Goal: Check status: Check status

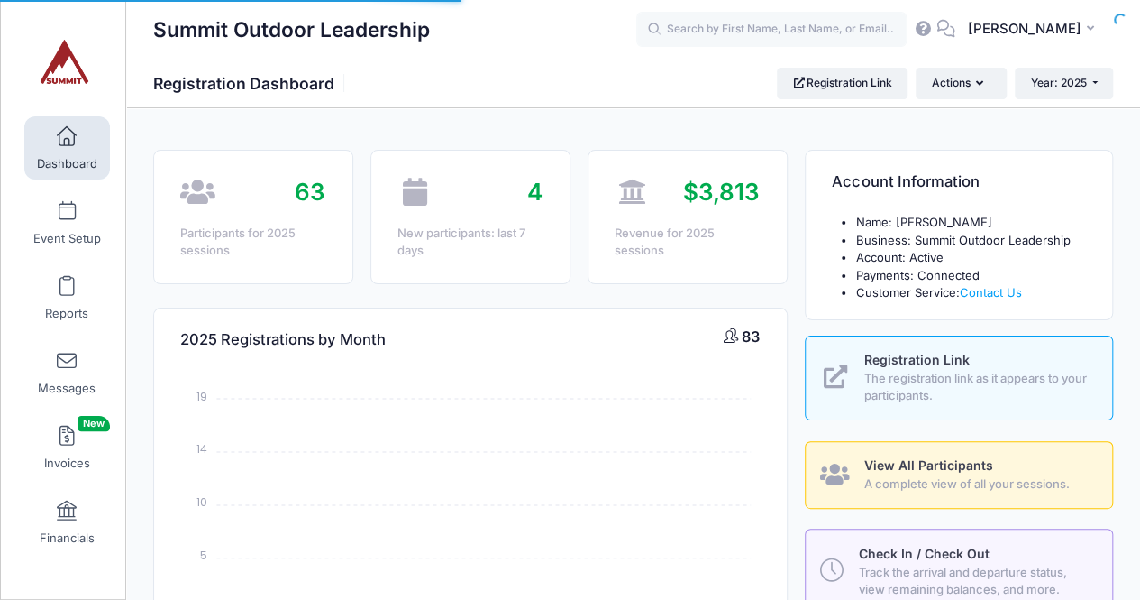
select select
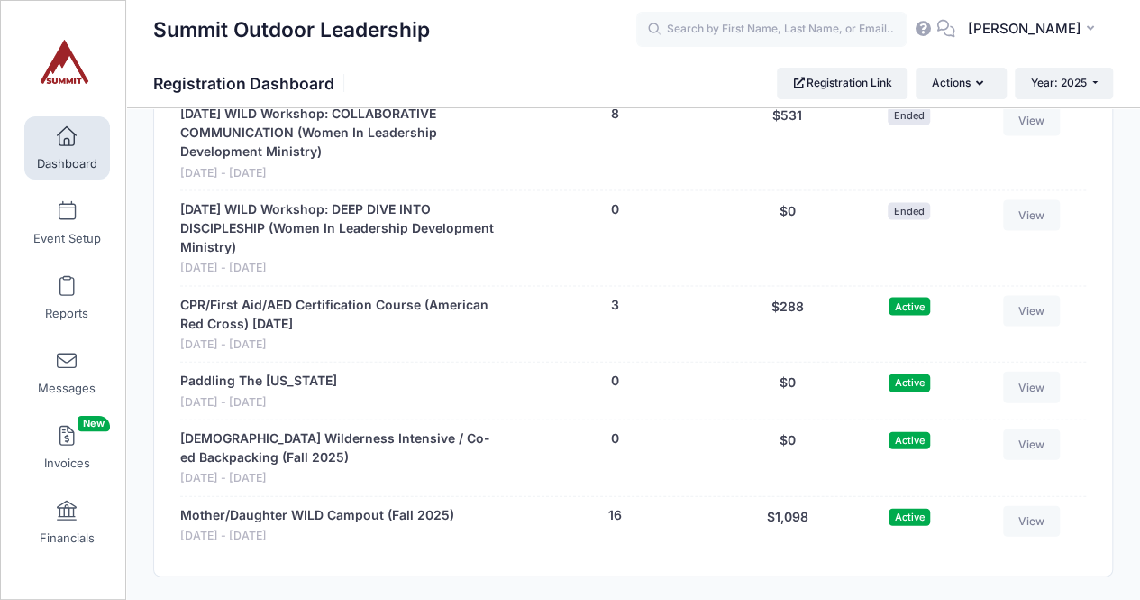
scroll to position [1761, 0]
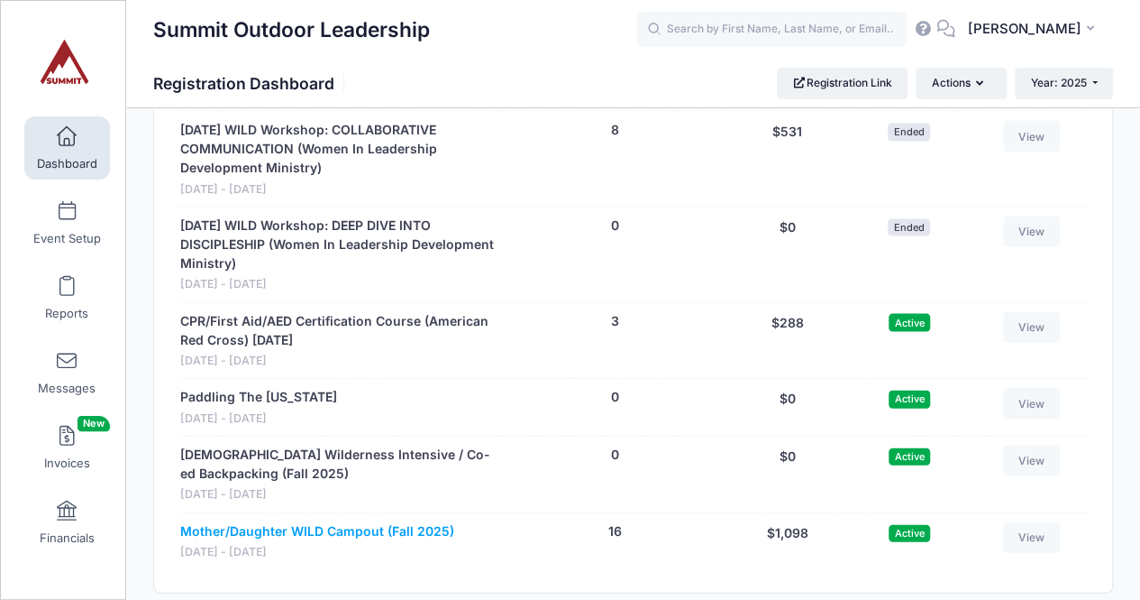
click at [211, 522] on link "Mother/Daughter WILD Campout (Fall 2025)" at bounding box center [317, 531] width 274 height 19
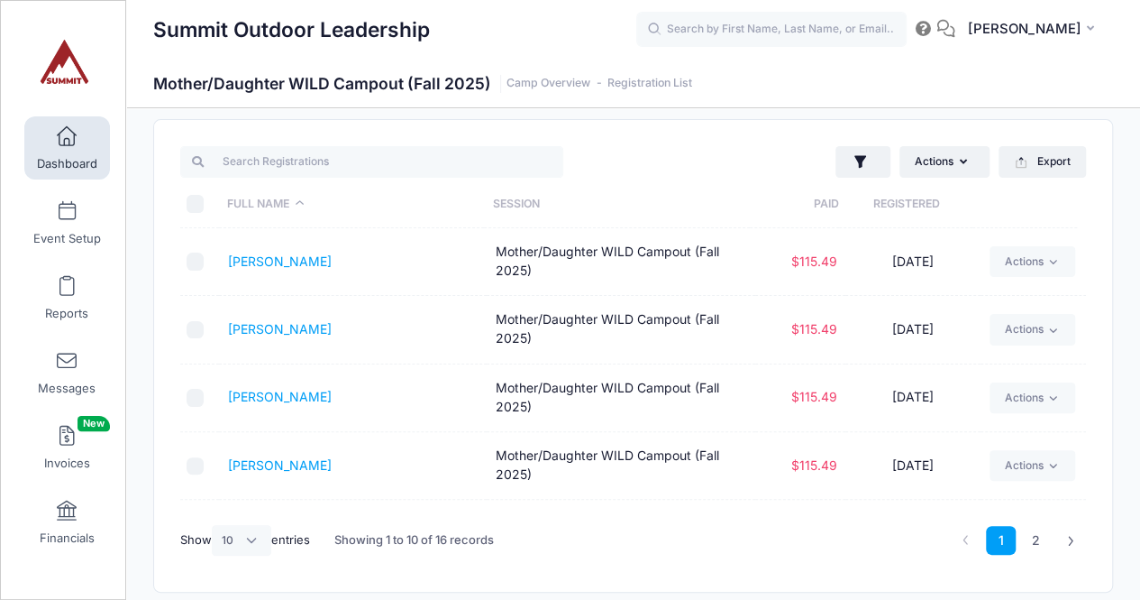
scroll to position [14, 0]
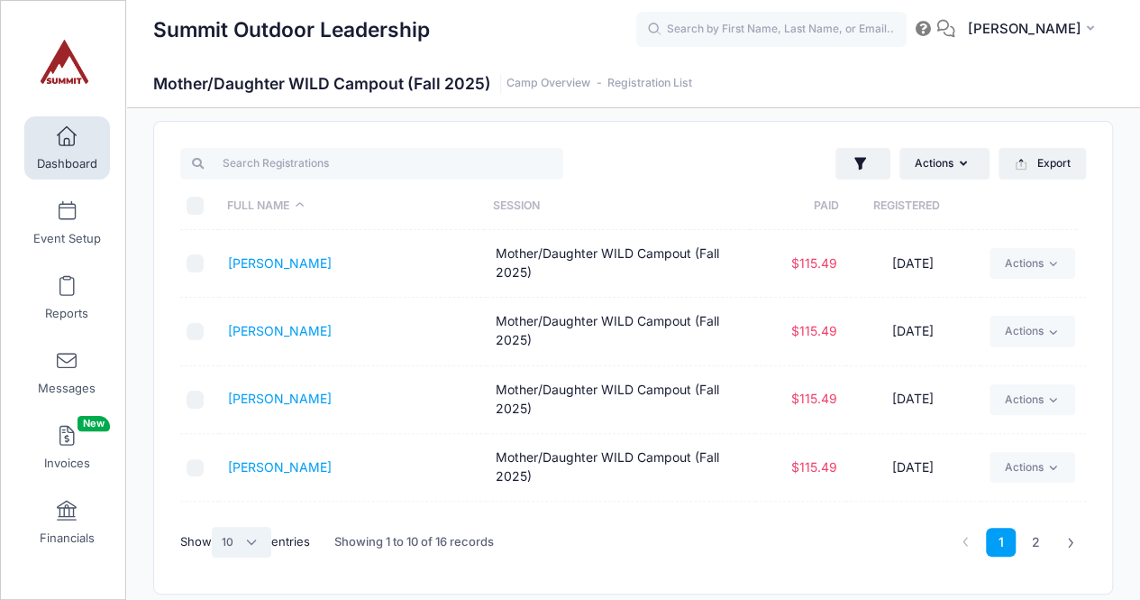
click at [245, 545] on select "All 10 25 50" at bounding box center [242, 542] width 60 height 31
select select "50"
click at [214, 527] on select "All 10 25 50" at bounding box center [242, 542] width 60 height 31
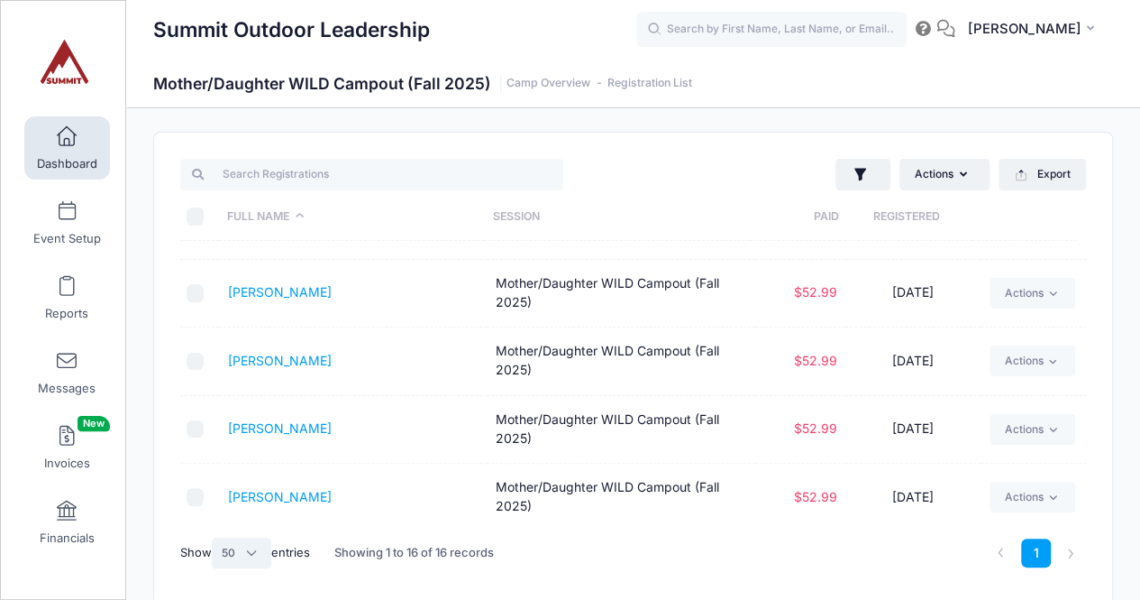
scroll to position [799, 0]
click at [65, 149] on link "Dashboard" at bounding box center [67, 147] width 86 height 63
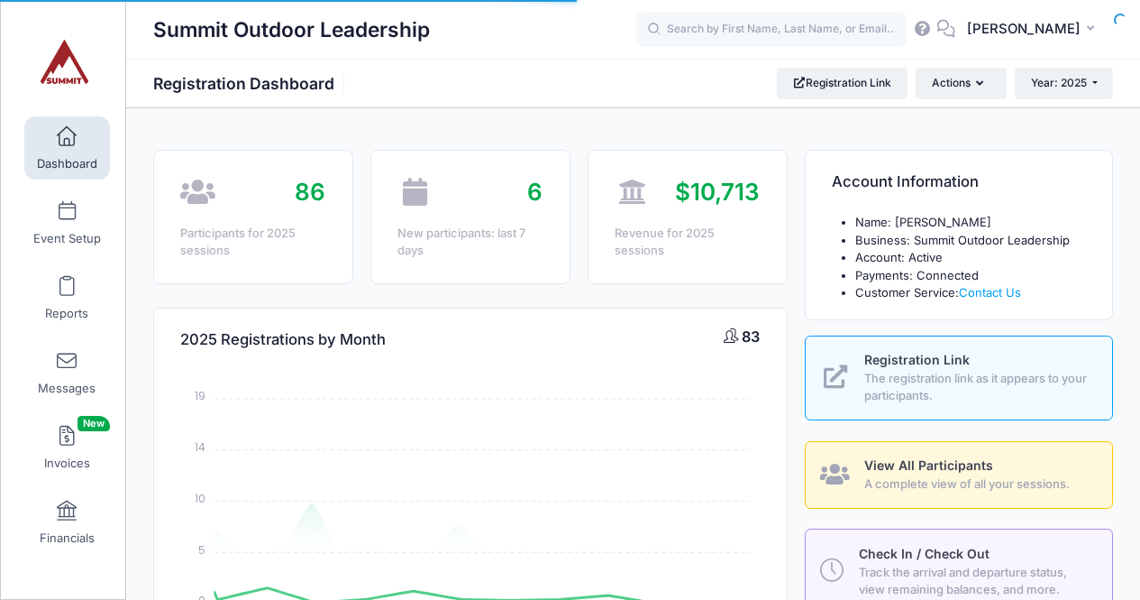
select select
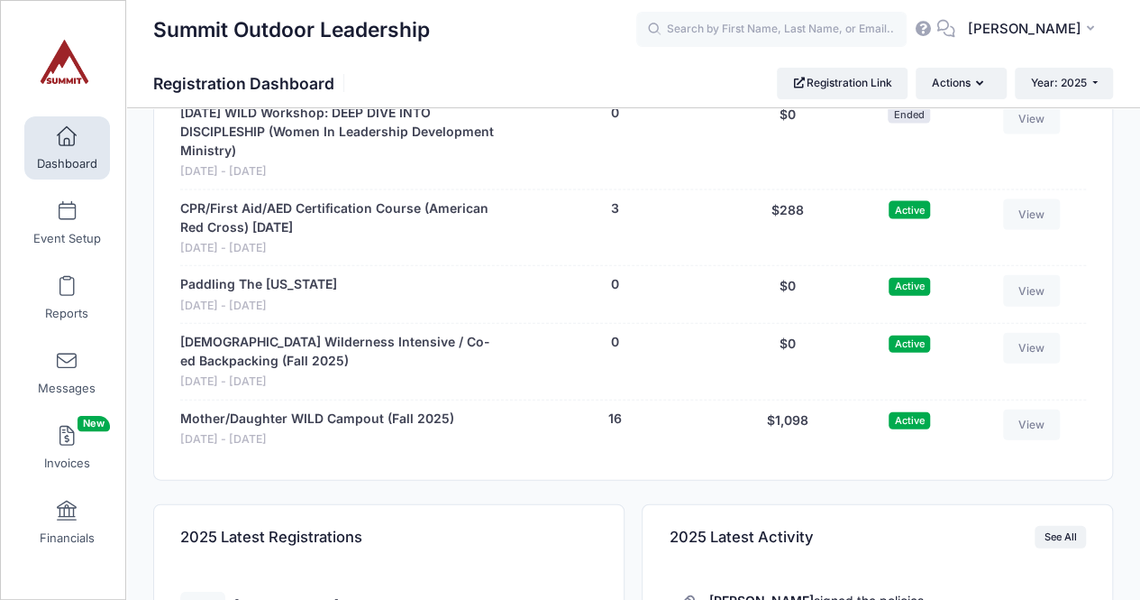
scroll to position [1866, 0]
